Goal: Transaction & Acquisition: Book appointment/travel/reservation

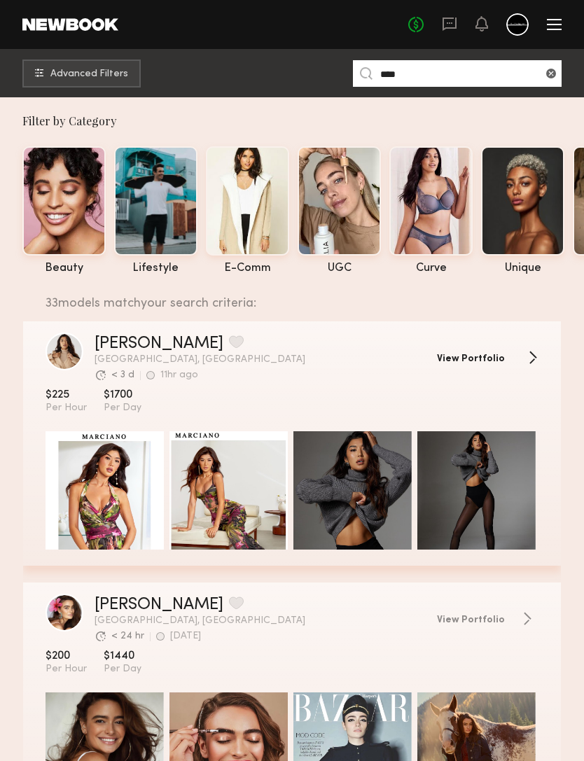
type input "****"
click at [471, 357] on span "View Portfolio" at bounding box center [471, 359] width 68 height 10
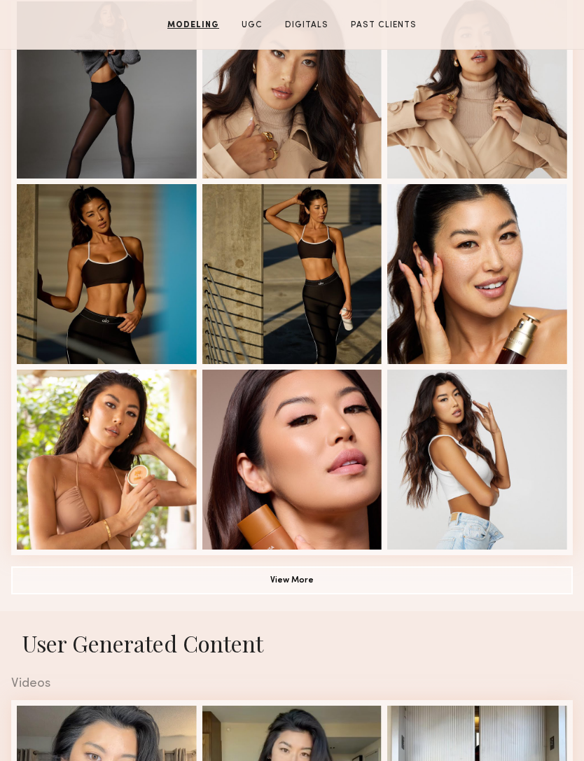
scroll to position [609, 0]
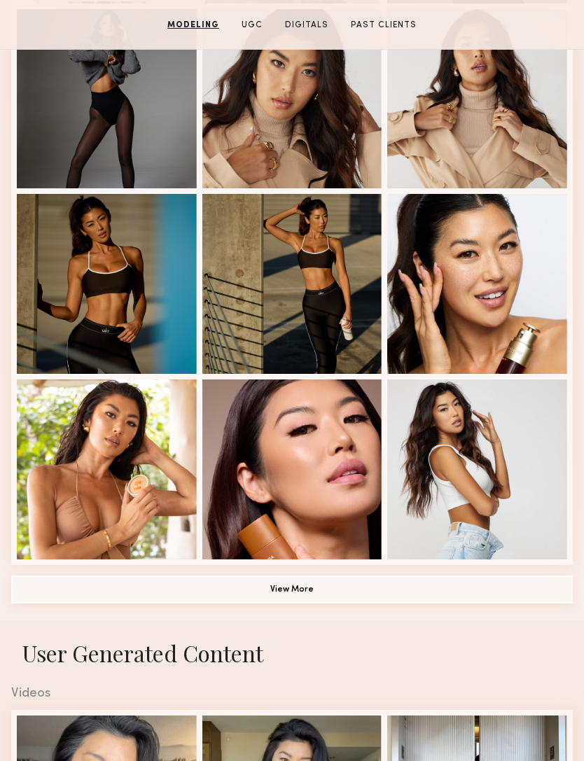
click at [122, 587] on button "View More" at bounding box center [291, 589] width 561 height 28
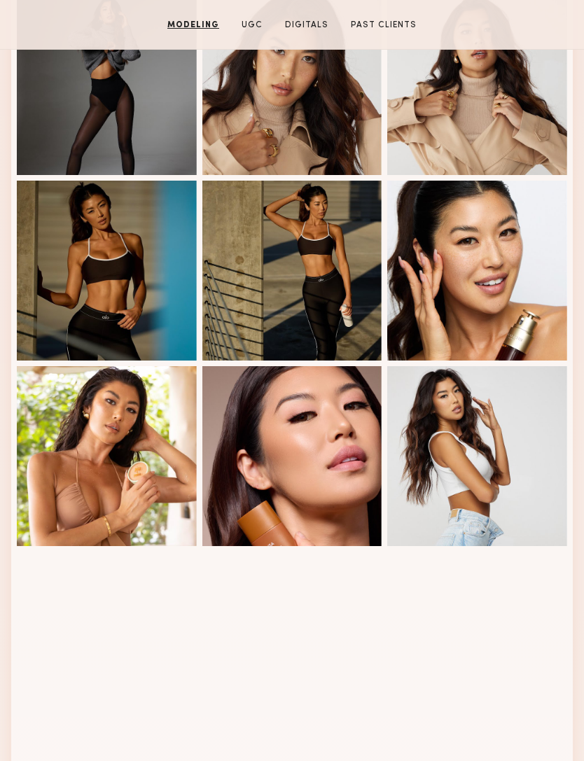
scroll to position [713, 0]
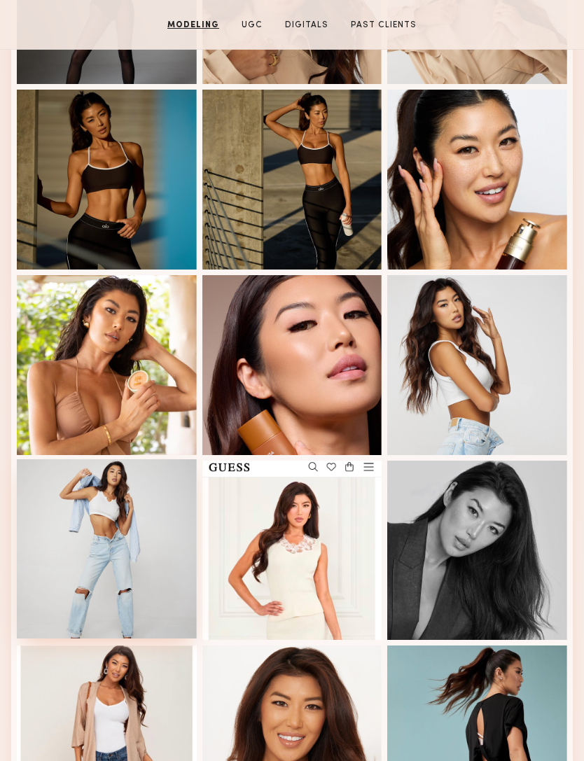
click at [85, 577] on div at bounding box center [107, 549] width 180 height 180
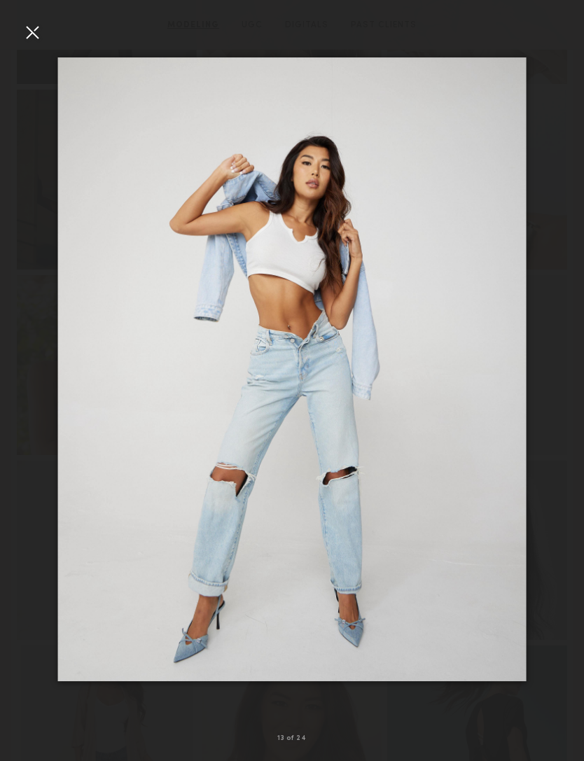
click at [43, 25] on div at bounding box center [32, 32] width 22 height 22
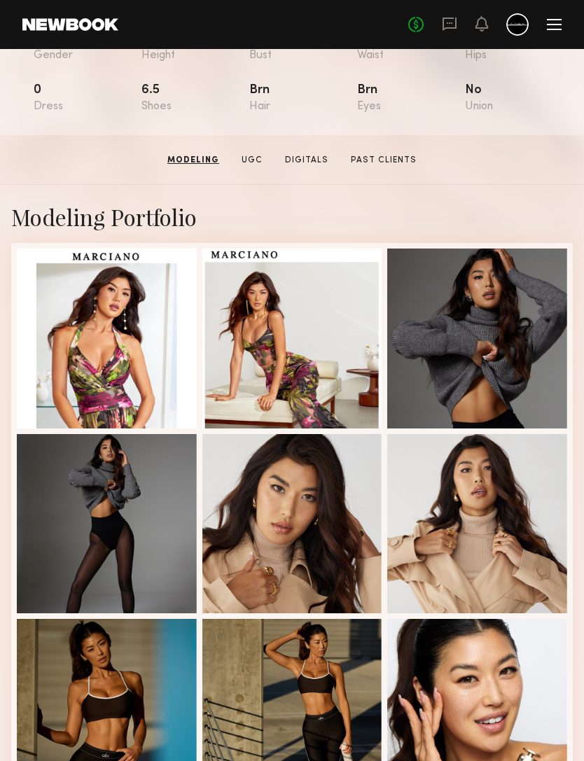
scroll to position [181, 0]
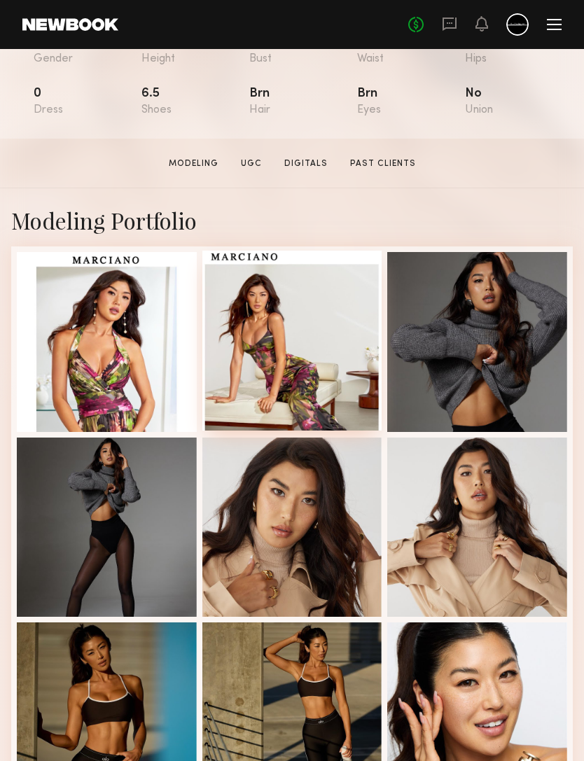
click at [261, 357] on div at bounding box center [292, 341] width 180 height 180
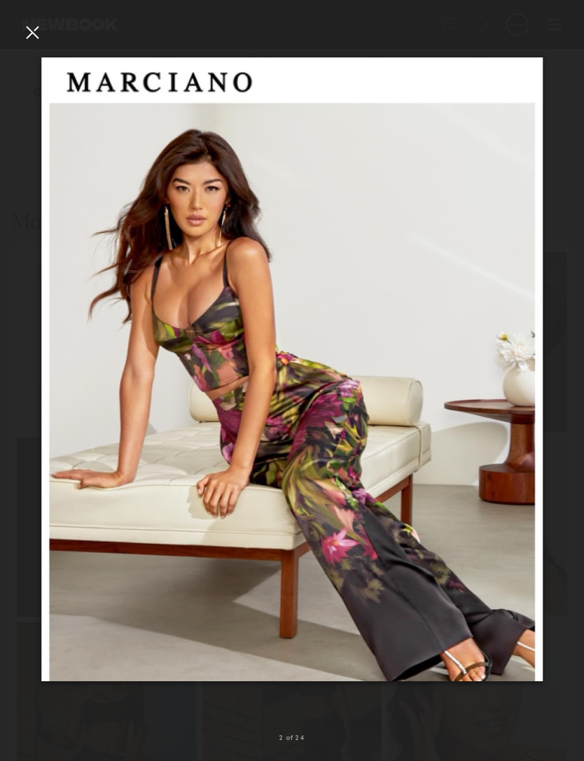
click at [36, 25] on div at bounding box center [32, 32] width 22 height 22
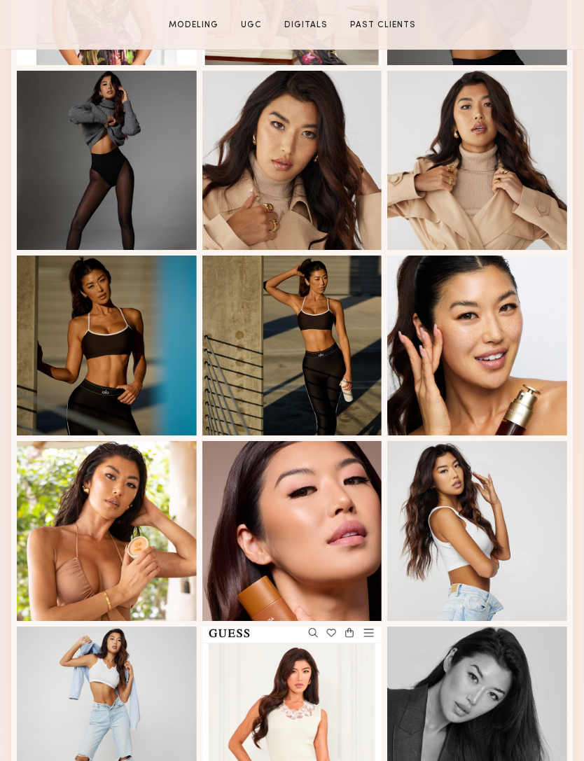
scroll to position [547, 0]
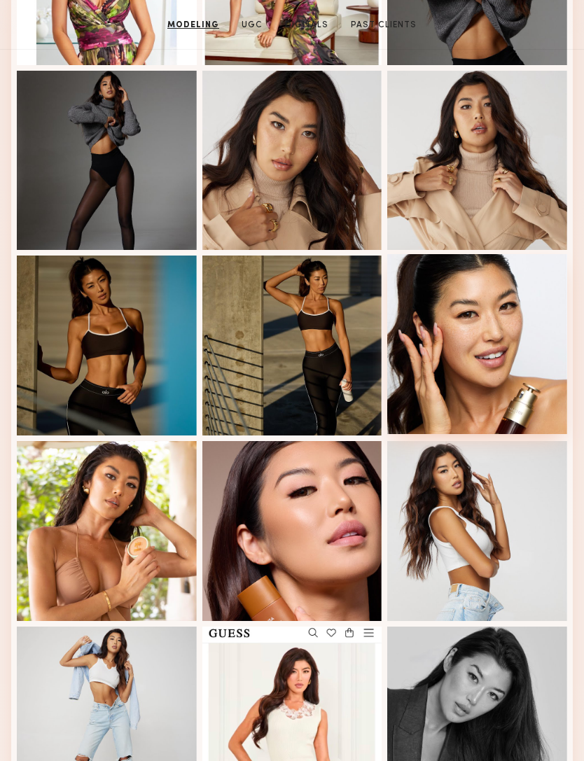
click at [519, 403] on div at bounding box center [477, 344] width 180 height 180
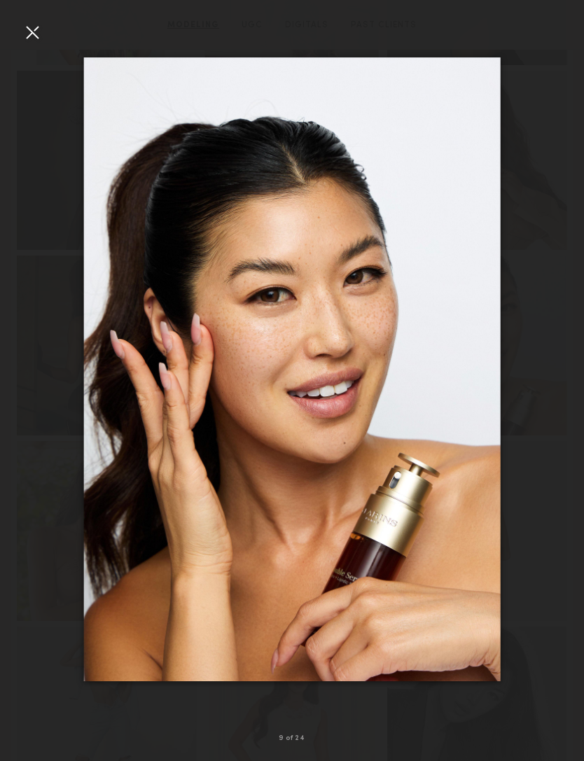
click at [31, 37] on div at bounding box center [32, 32] width 22 height 22
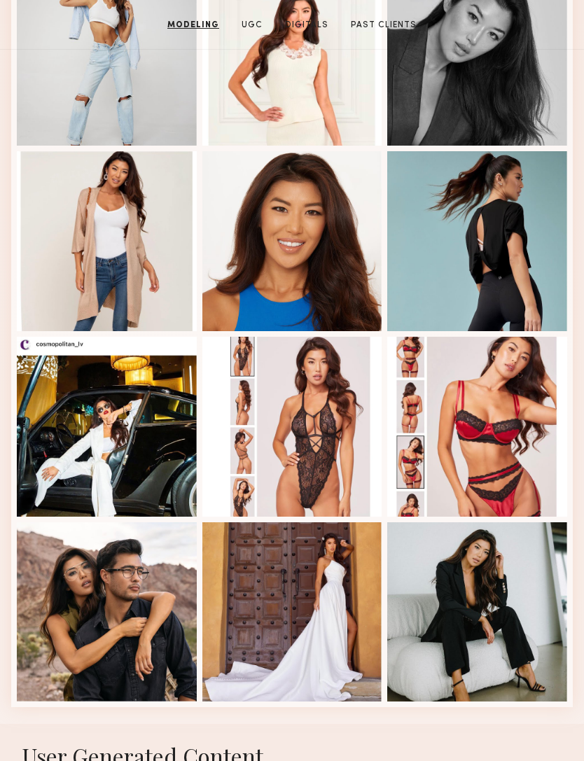
scroll to position [1212, 0]
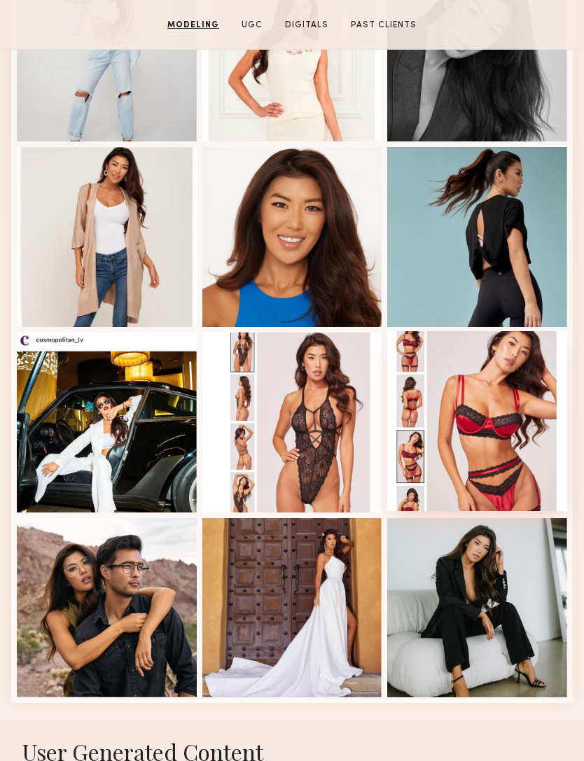
click at [489, 409] on div at bounding box center [477, 421] width 180 height 180
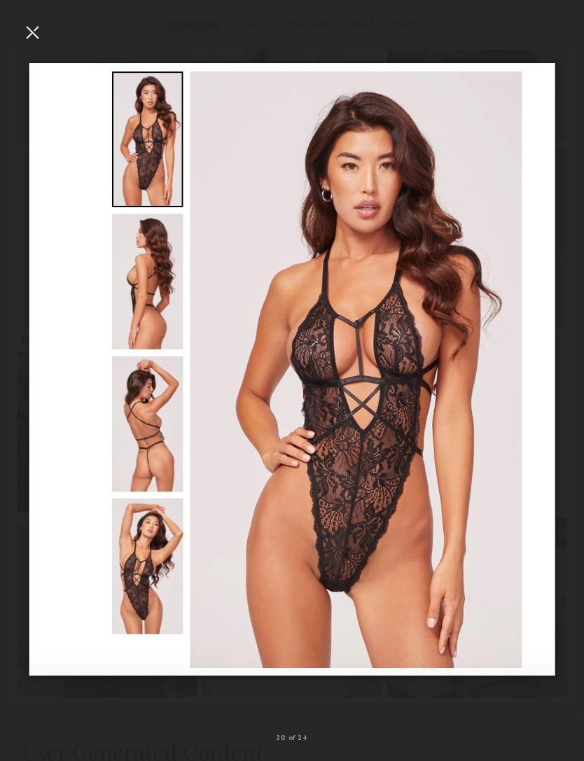
click at [35, 34] on div at bounding box center [32, 32] width 22 height 22
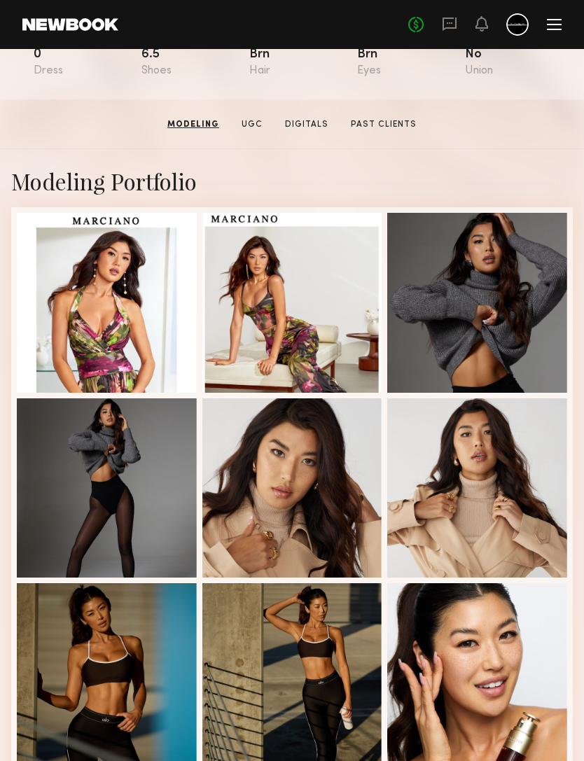
scroll to position [97, 0]
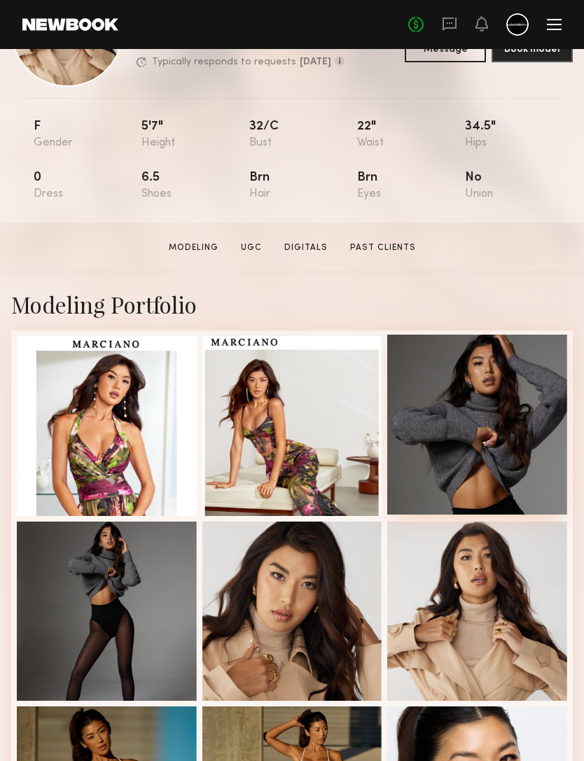
click at [484, 444] on div at bounding box center [477, 425] width 180 height 180
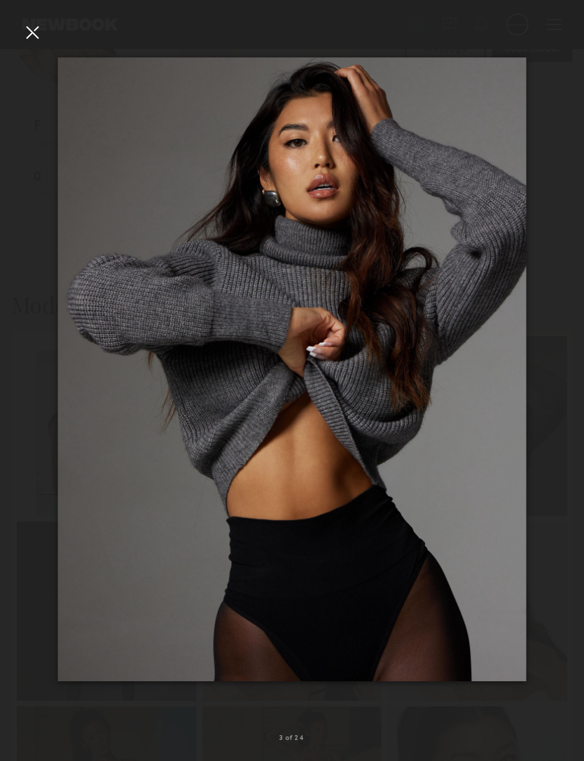
click at [32, 29] on div at bounding box center [32, 32] width 22 height 22
